Goal: Information Seeking & Learning: Learn about a topic

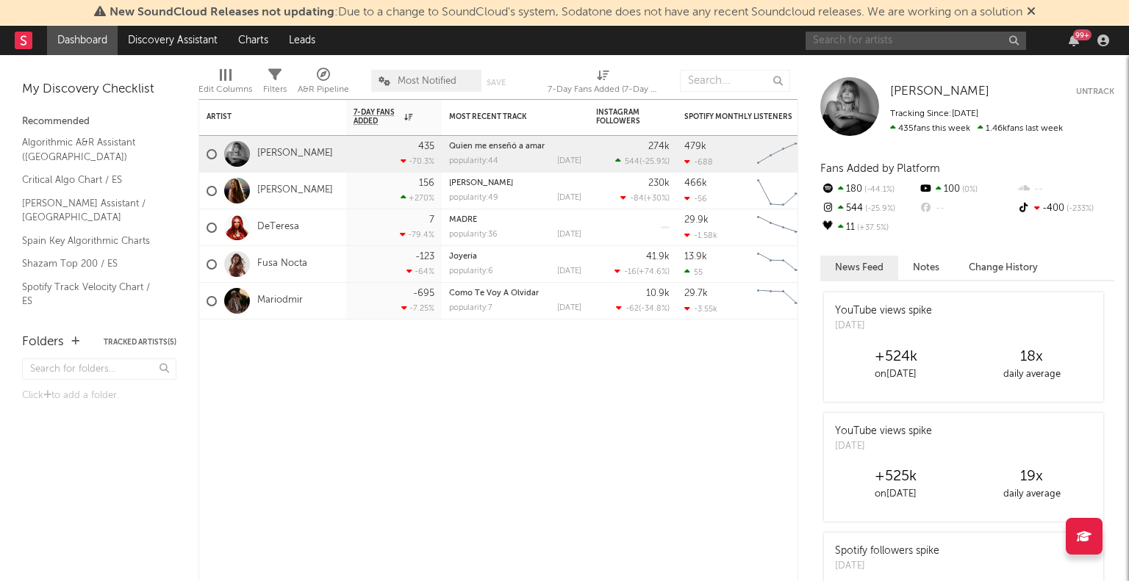
click at [833, 33] on input "text" at bounding box center [916, 41] width 221 height 18
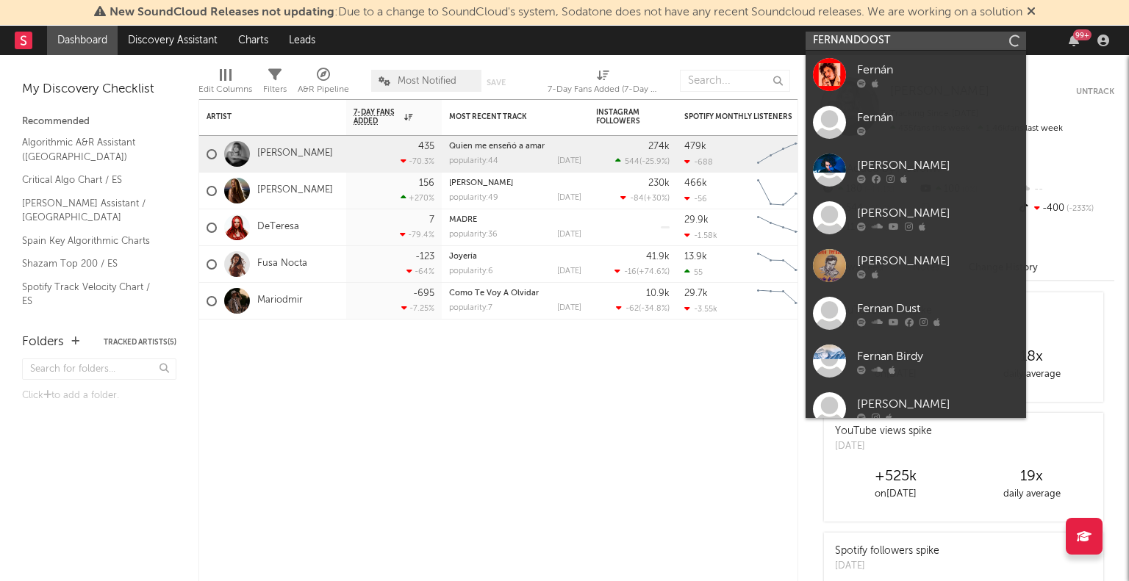
type input "FERNANDOOSTA"
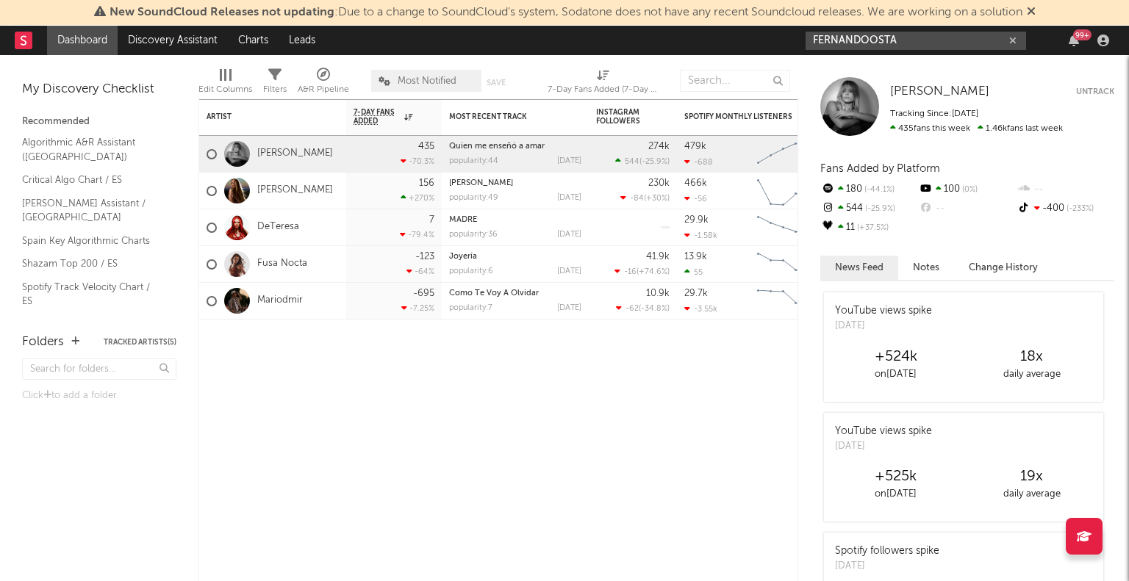
click at [878, 40] on input "FERNANDOOSTA" at bounding box center [916, 41] width 221 height 18
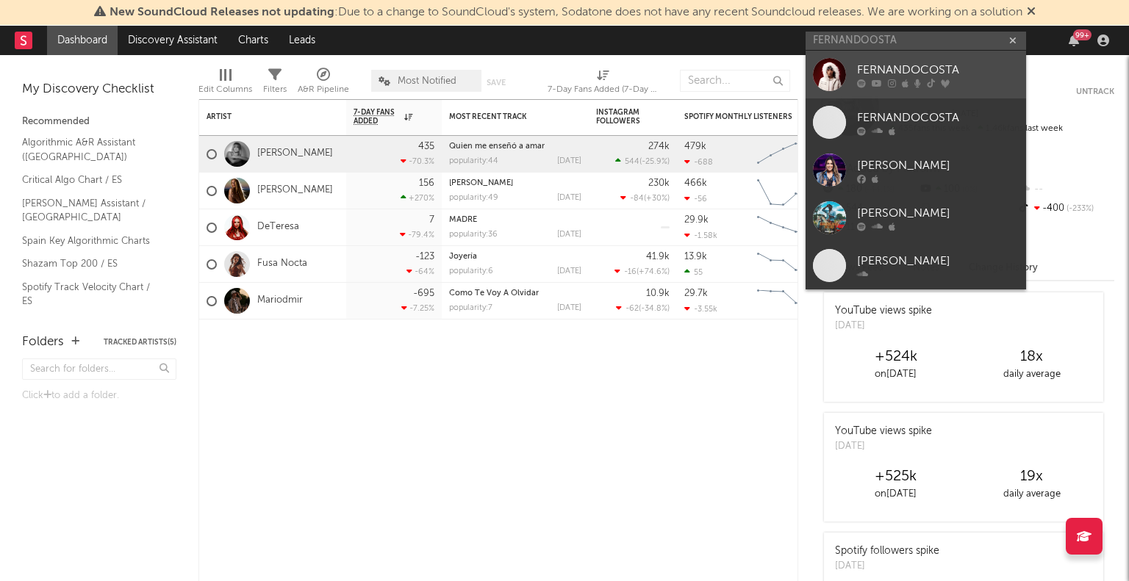
click at [885, 60] on link "FERNANDOCOSTA" at bounding box center [916, 75] width 221 height 48
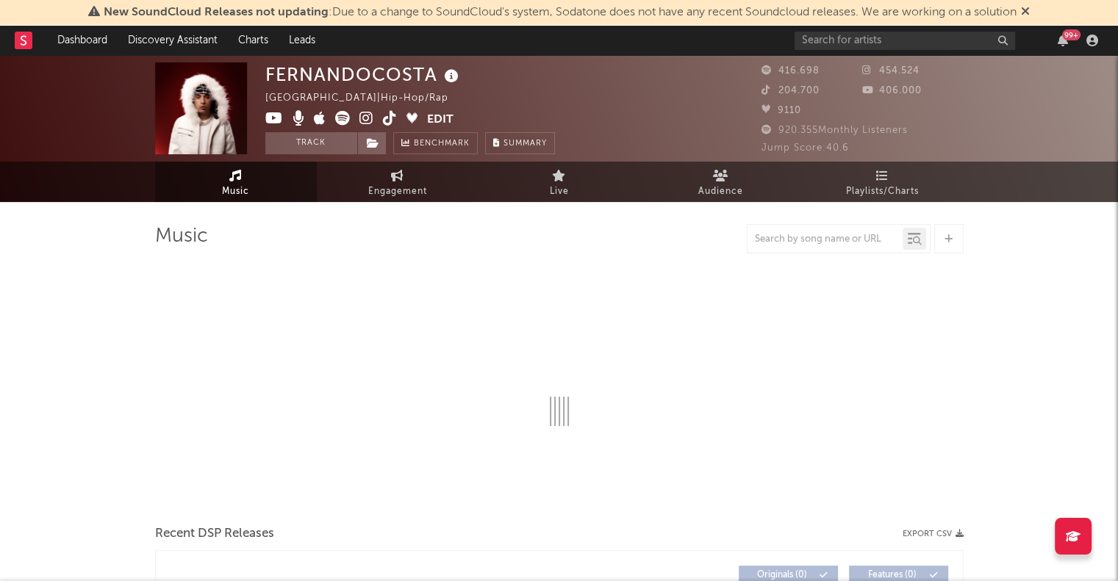
select select "6m"
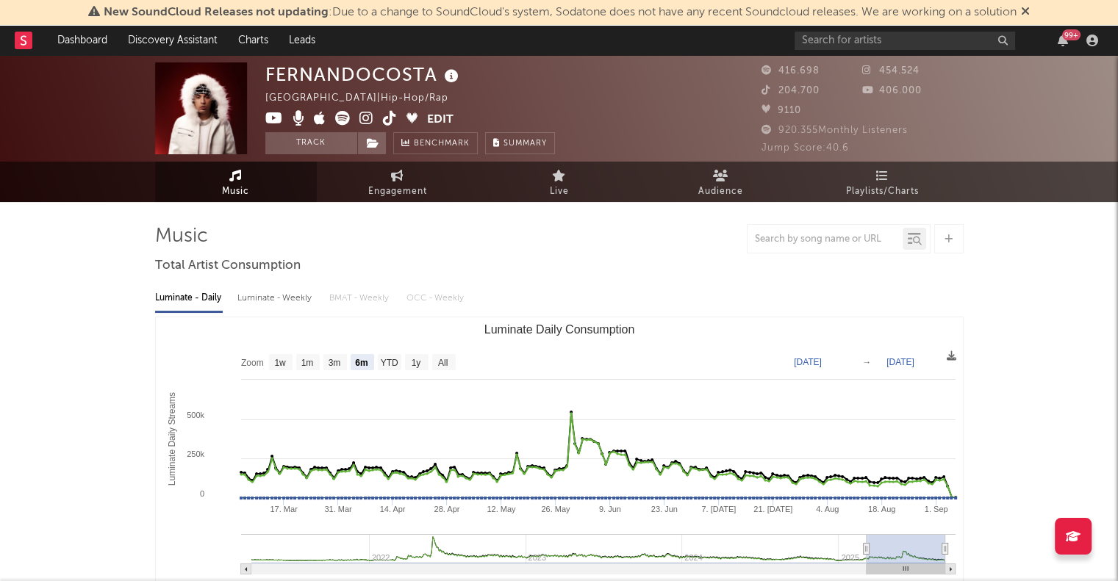
click at [366, 116] on icon at bounding box center [366, 118] width 14 height 15
click at [381, 185] on span "Engagement" at bounding box center [397, 192] width 59 height 18
select select "1w"
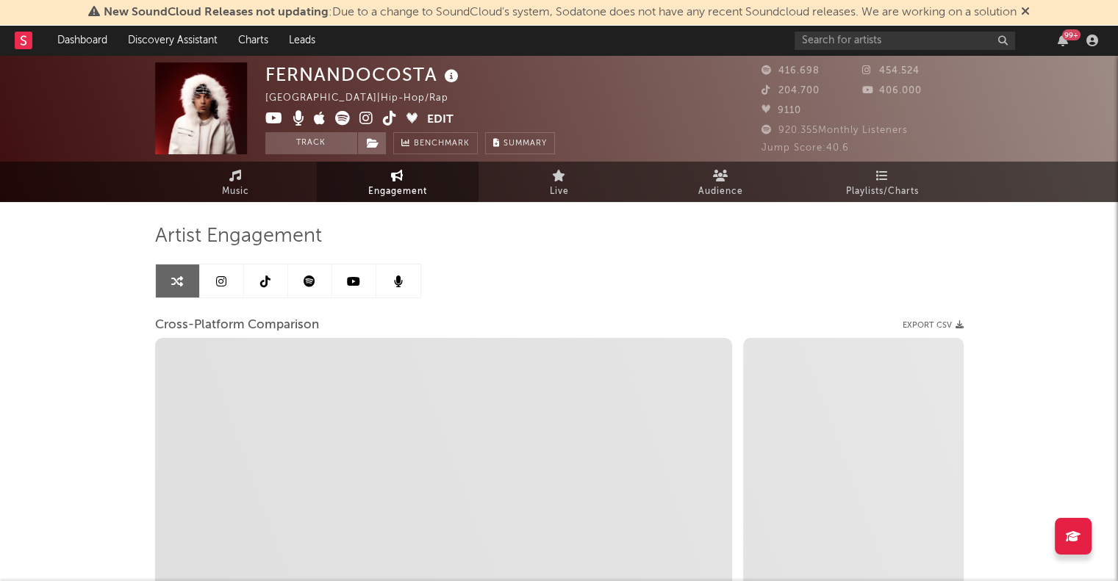
click at [221, 276] on icon at bounding box center [221, 282] width 10 height 12
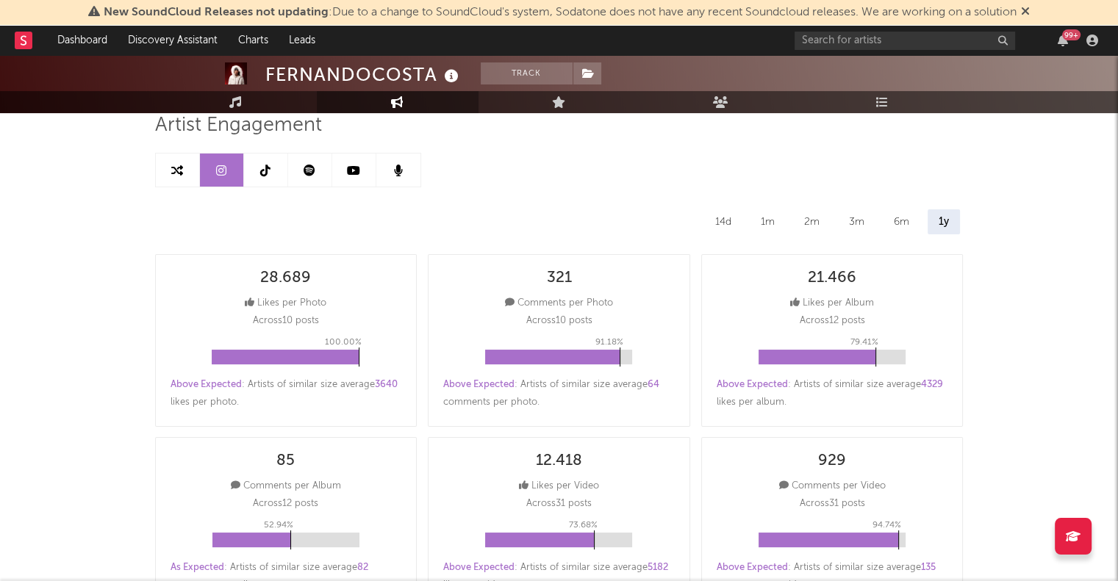
scroll to position [147, 0]
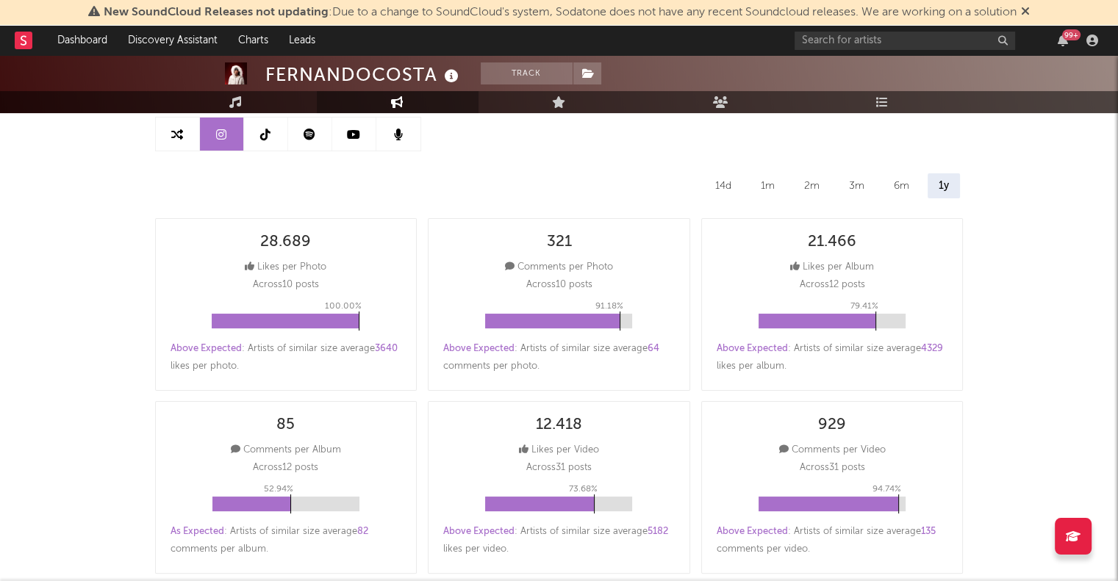
click at [728, 184] on div "14d" at bounding box center [723, 185] width 38 height 25
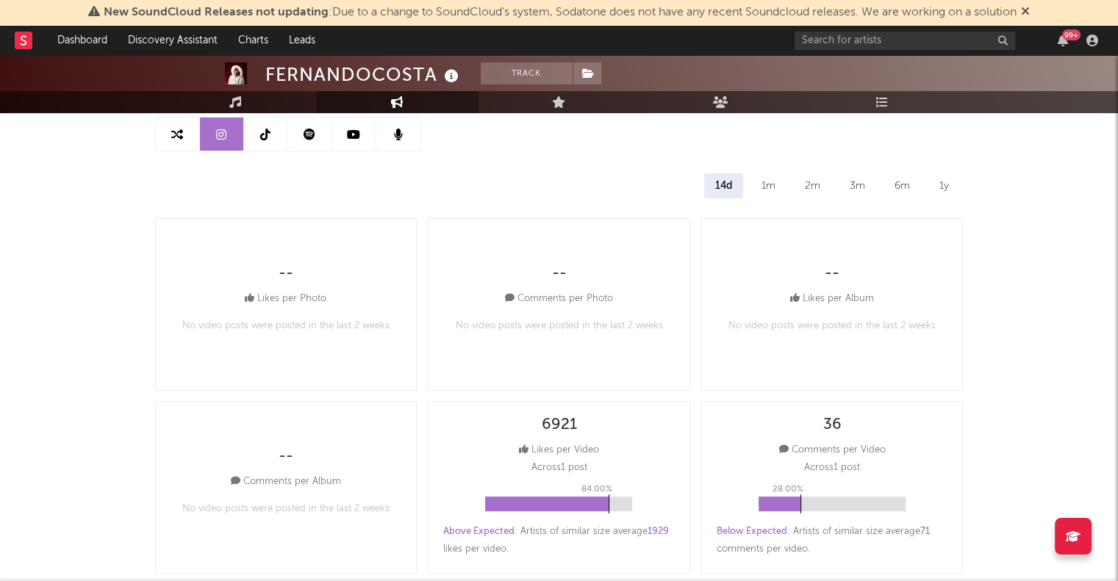
click at [770, 182] on div "1m" at bounding box center [769, 185] width 36 height 25
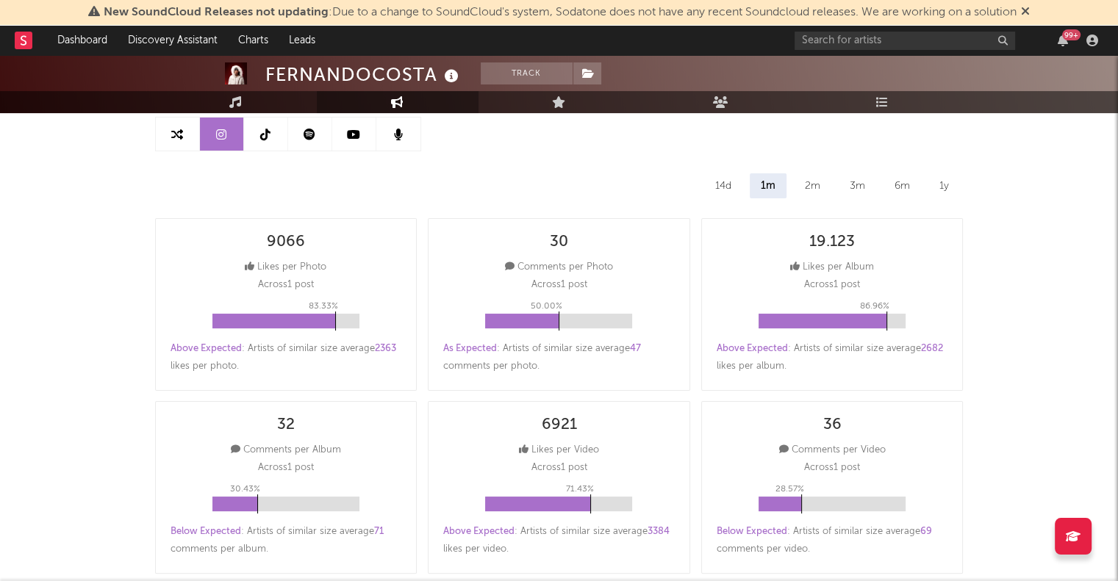
click at [814, 190] on div "2m" at bounding box center [812, 185] width 37 height 25
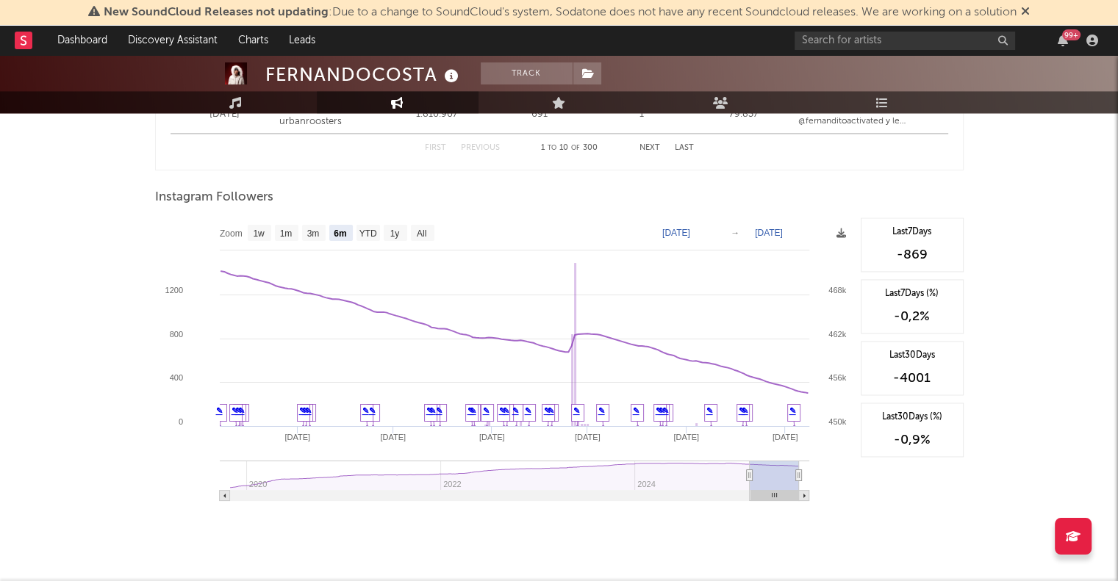
scroll to position [2205, 0]
click at [294, 226] on g "1m" at bounding box center [287, 230] width 24 height 16
select select "1m"
type input "[DATE]"
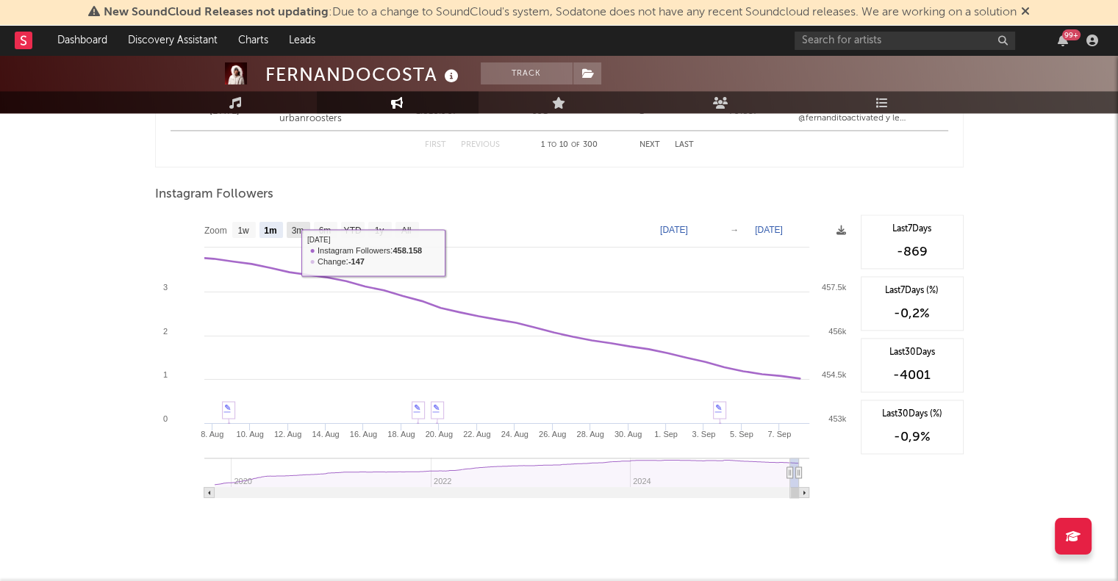
click at [288, 224] on rect at bounding box center [299, 230] width 24 height 16
select select "3m"
type input "[DATE]"
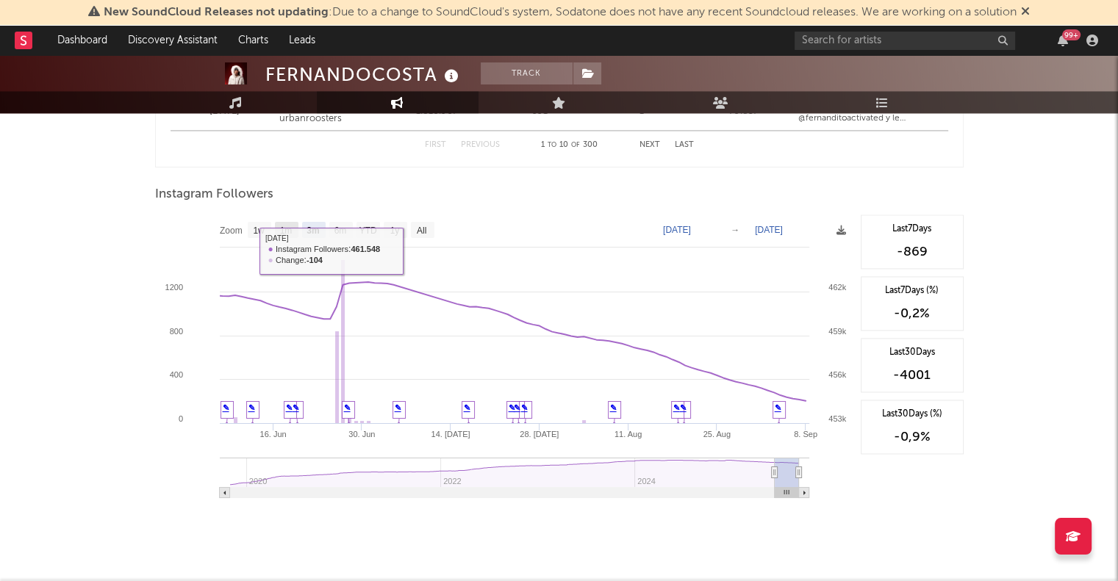
click at [290, 232] on text "1m" at bounding box center [285, 231] width 12 height 10
select select "1m"
type input "[DATE]"
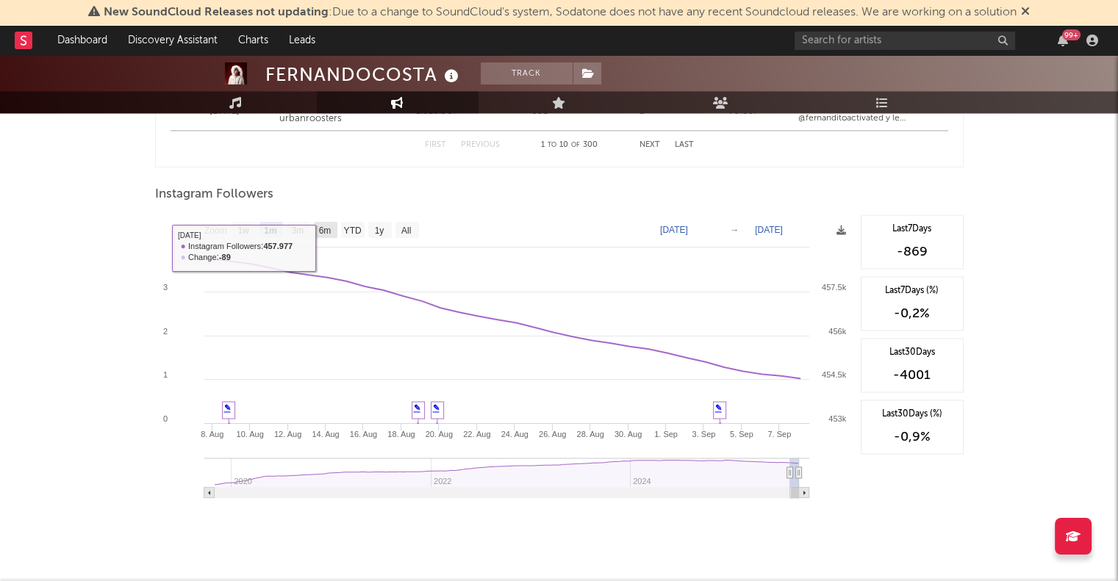
click at [329, 231] on text "6m" at bounding box center [324, 231] width 12 height 10
select select "6m"
type input "[DATE]"
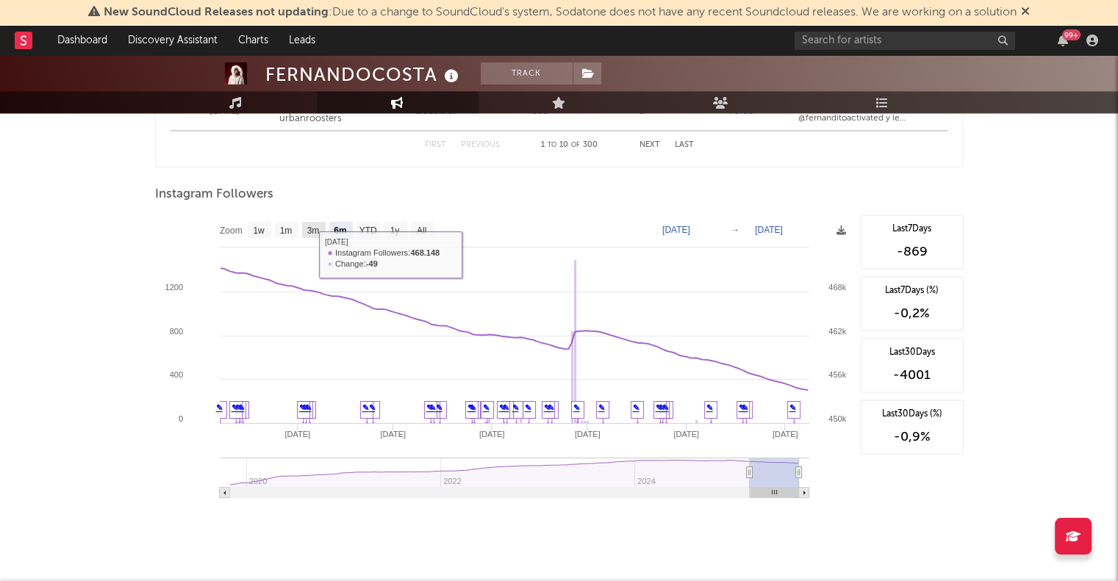
click at [318, 226] on text "3m" at bounding box center [313, 231] width 12 height 10
select select "3m"
type input "[DATE]"
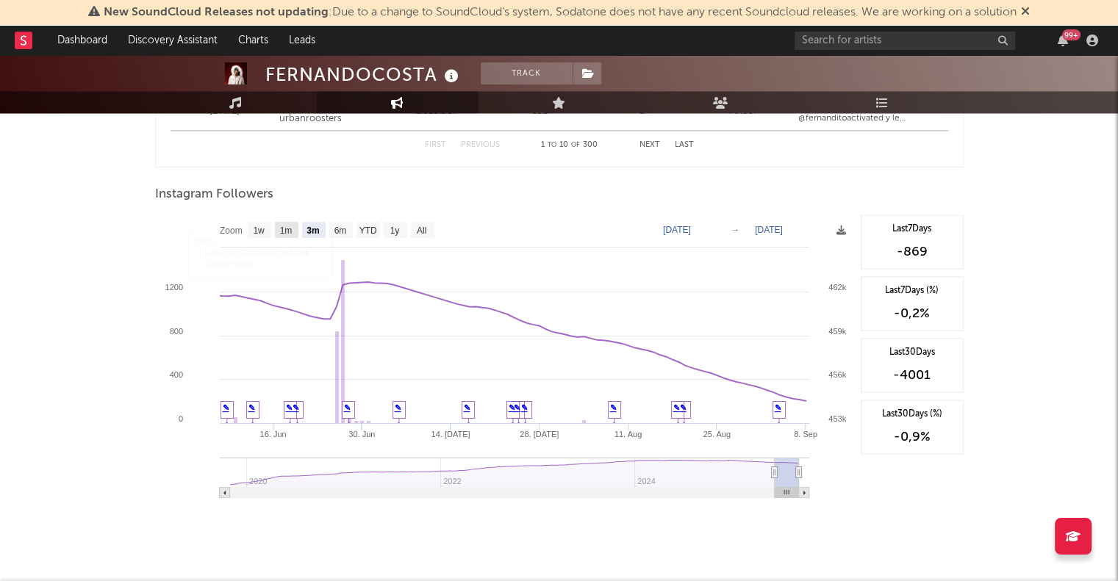
click at [290, 234] on text "1m" at bounding box center [285, 231] width 12 height 10
select select "1m"
type input "[DATE]"
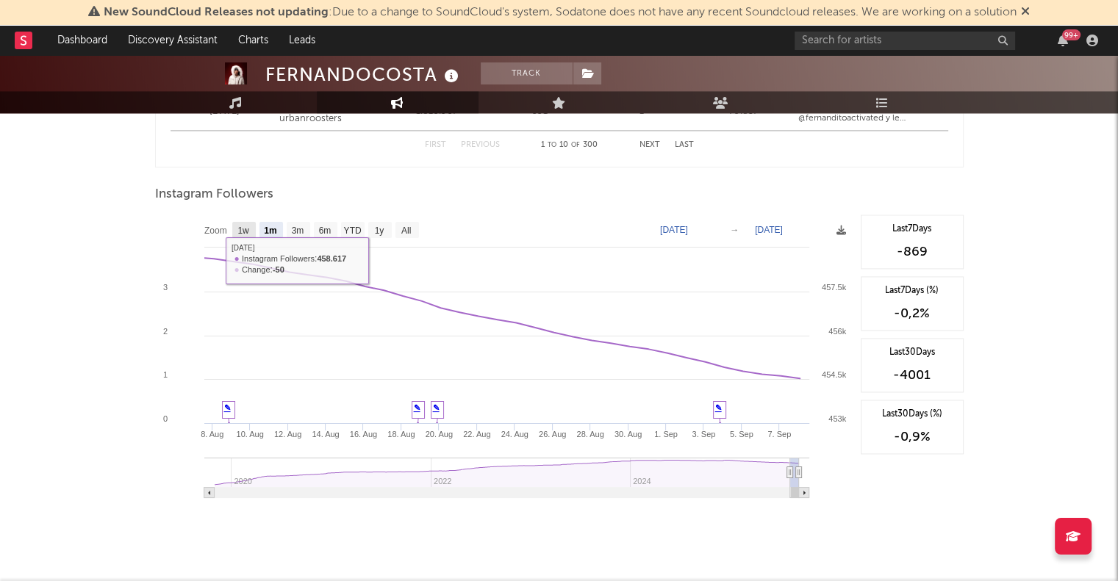
click at [253, 226] on rect at bounding box center [244, 230] width 24 height 16
select select "1w"
type input "[DATE]"
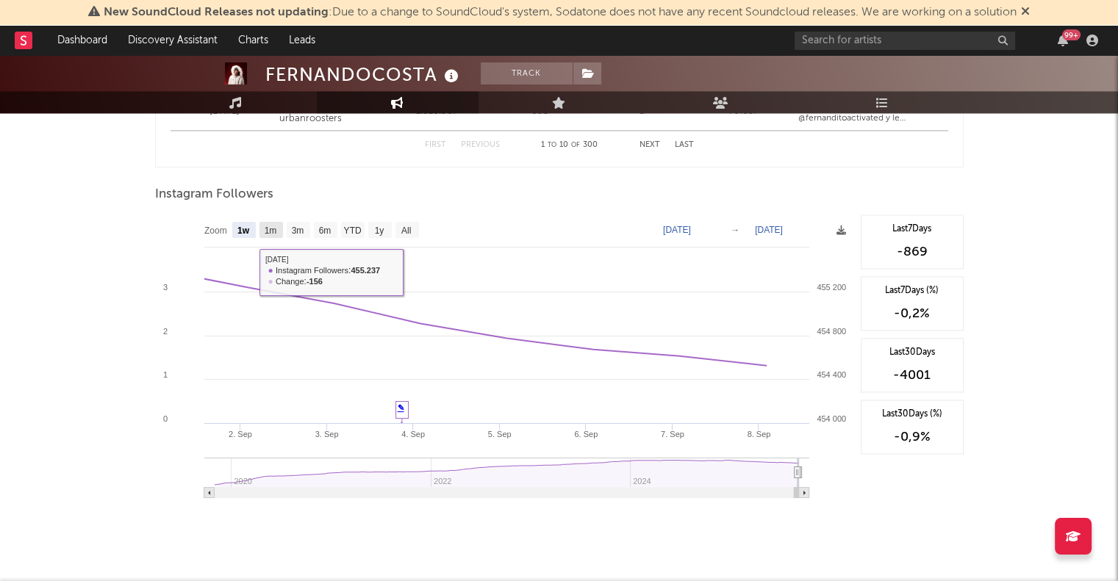
click at [274, 235] on text "1m" at bounding box center [270, 231] width 12 height 10
select select "1m"
type input "[DATE]"
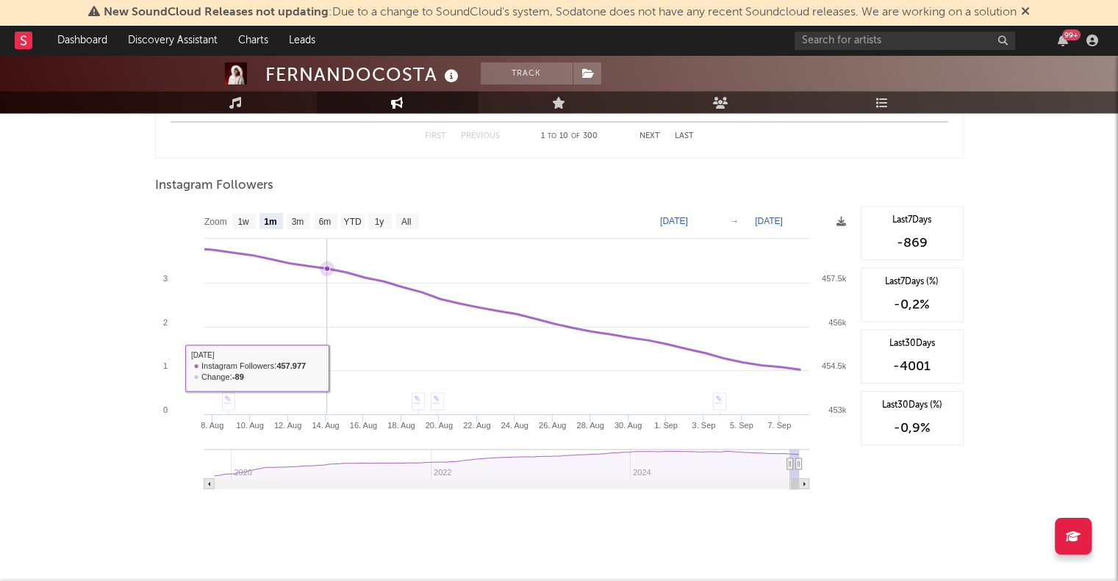
scroll to position [2234, 0]
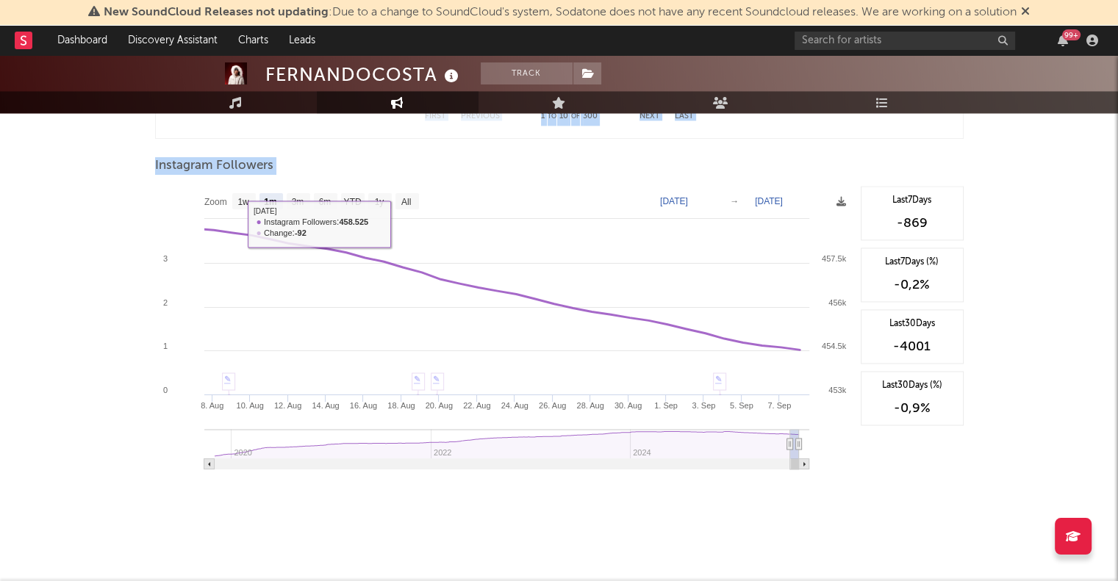
drag, startPoint x: 65, startPoint y: 135, endPoint x: 209, endPoint y: 213, distance: 163.8
click at [298, 197] on text "3m" at bounding box center [297, 202] width 12 height 10
select select "3m"
type input "[DATE]"
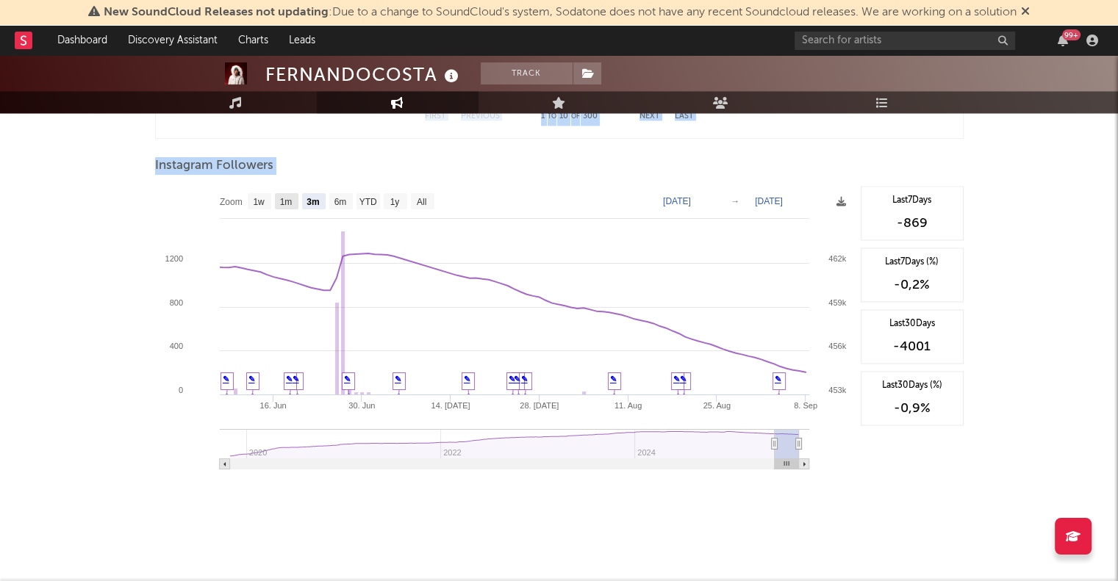
click at [288, 204] on text "1m" at bounding box center [285, 202] width 12 height 10
select select "1m"
type input "[DATE]"
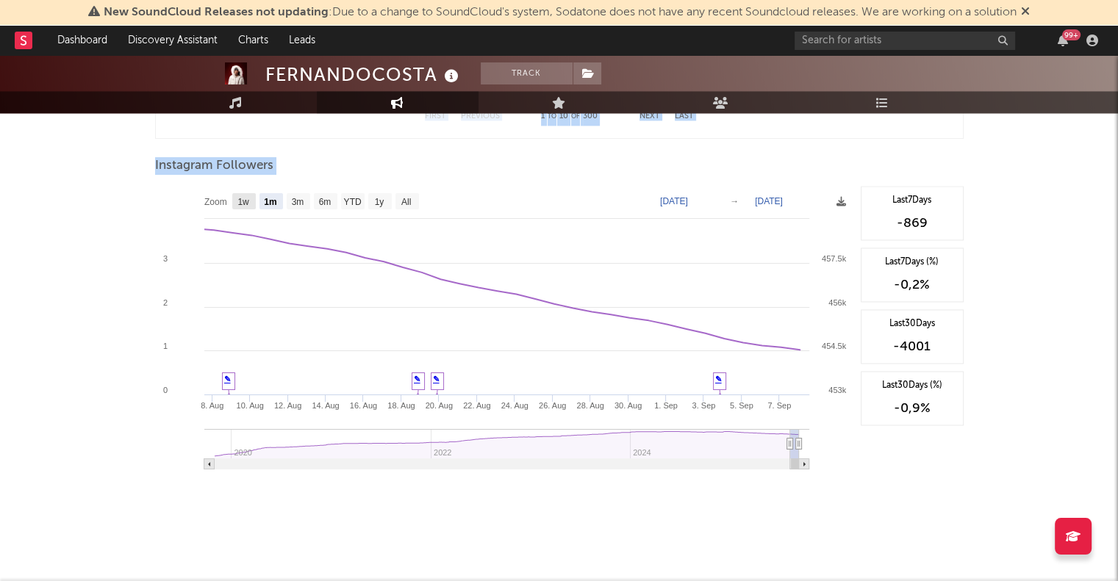
click at [253, 199] on rect at bounding box center [244, 201] width 24 height 16
select select "1w"
type input "[DATE]"
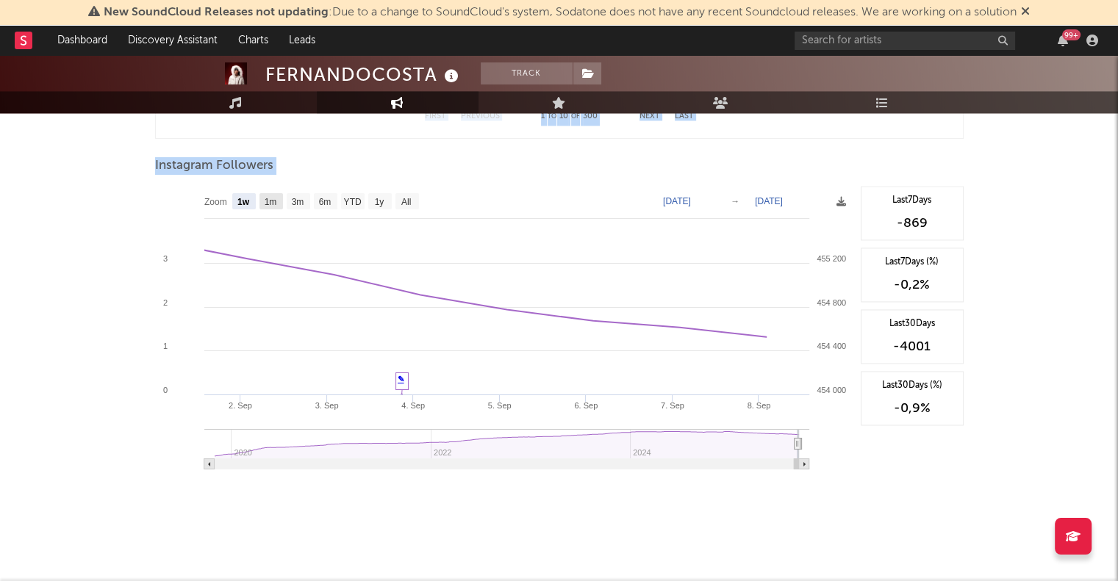
click at [265, 204] on text "1m" at bounding box center [270, 202] width 12 height 10
select select "1m"
type input "[DATE]"
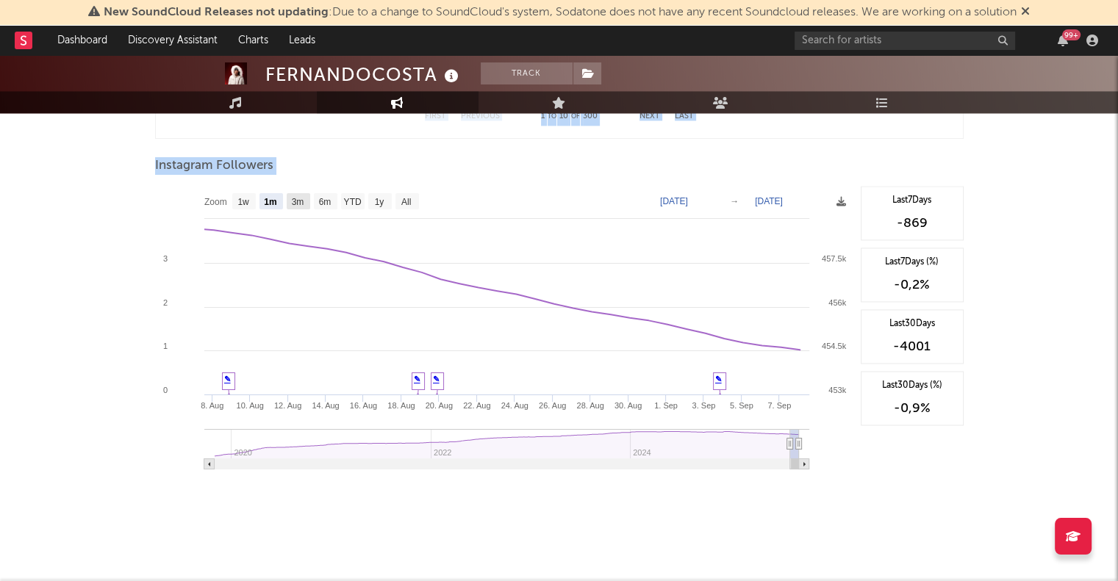
click at [294, 203] on text "3m" at bounding box center [297, 202] width 12 height 10
select select "3m"
type input "[DATE]"
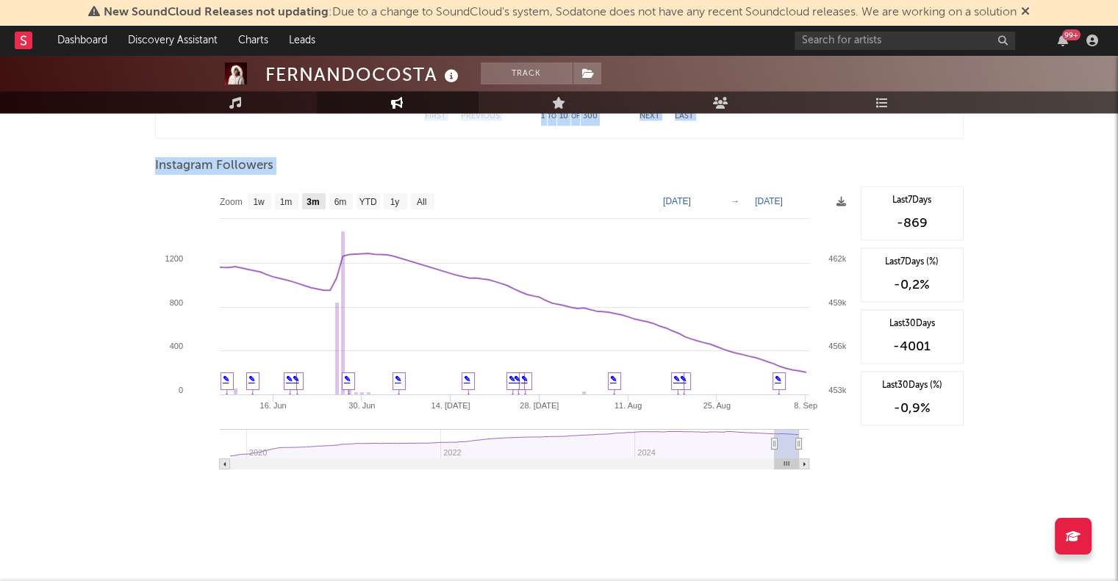
click at [323, 208] on rect at bounding box center [314, 201] width 24 height 16
select select "3m"
